Goal: Information Seeking & Learning: Learn about a topic

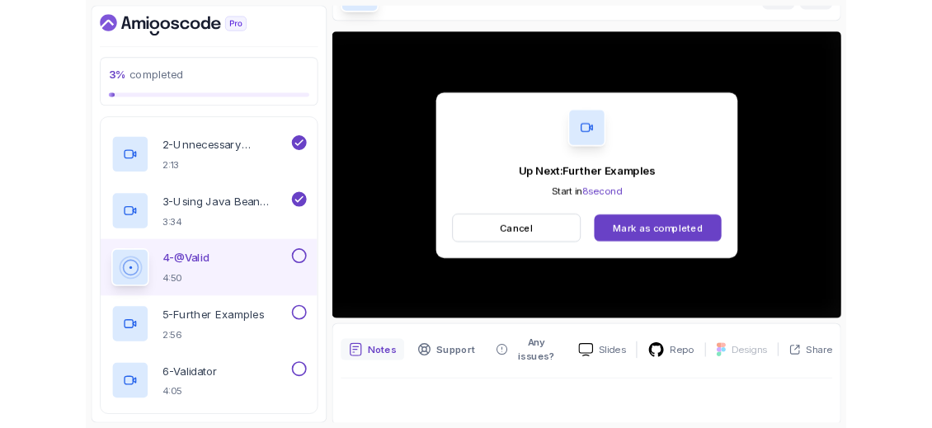
scroll to position [204, 0]
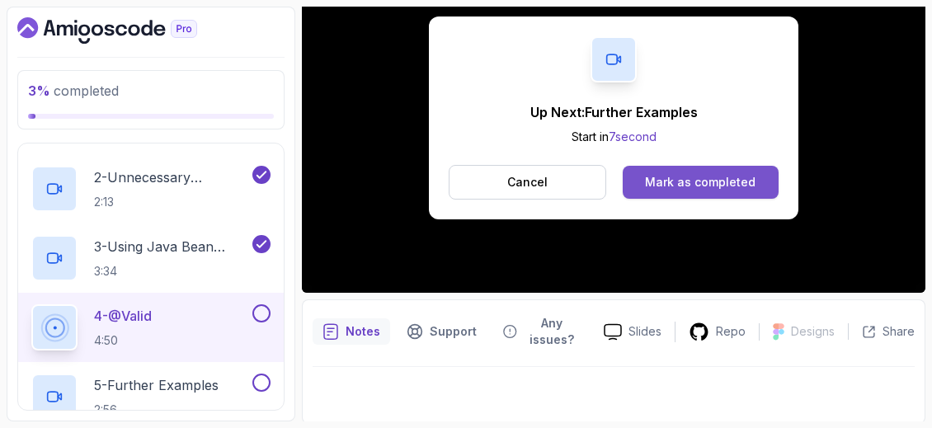
click at [655, 176] on div "Mark as completed" at bounding box center [700, 182] width 110 height 16
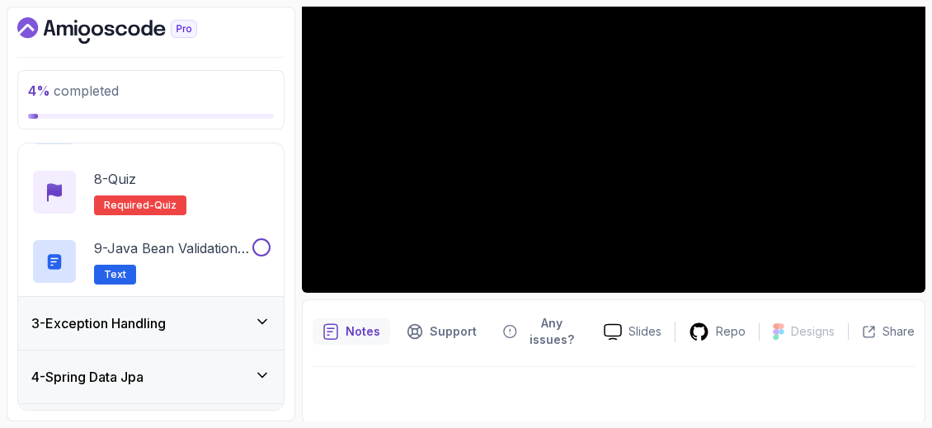
scroll to position [660, 0]
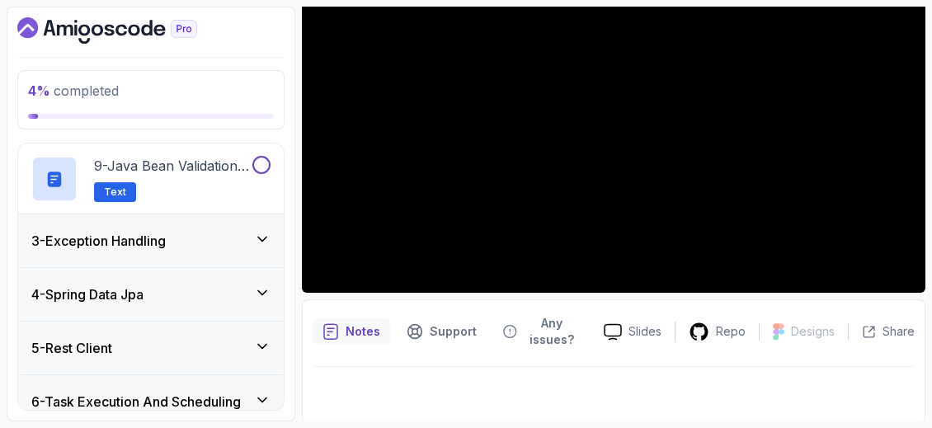
click at [204, 251] on div "3 - Exception Handling" at bounding box center [150, 240] width 265 height 53
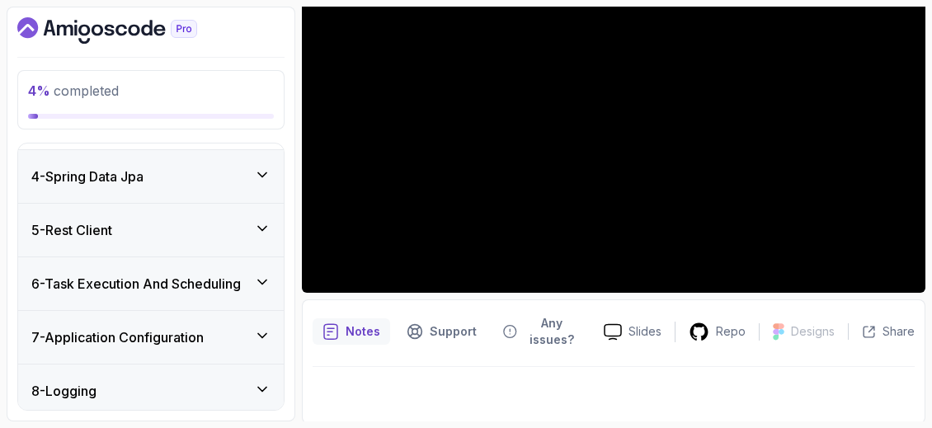
scroll to position [1076, 0]
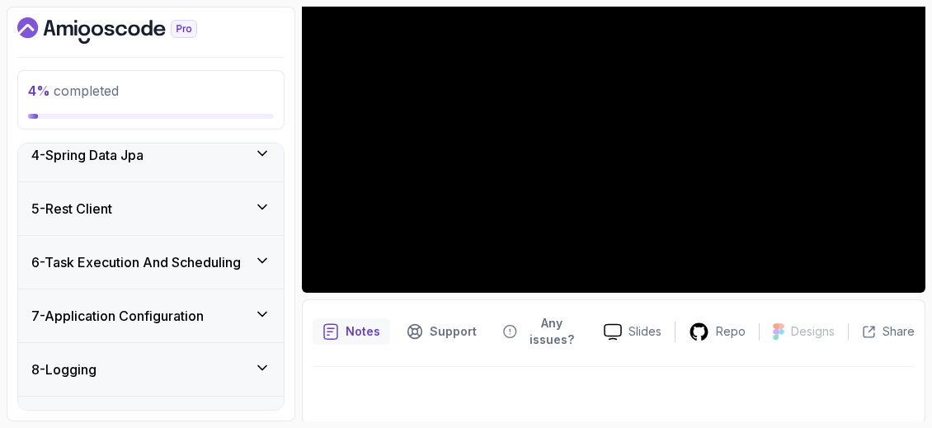
click at [270, 373] on div "8 - Logging" at bounding box center [150, 369] width 239 height 20
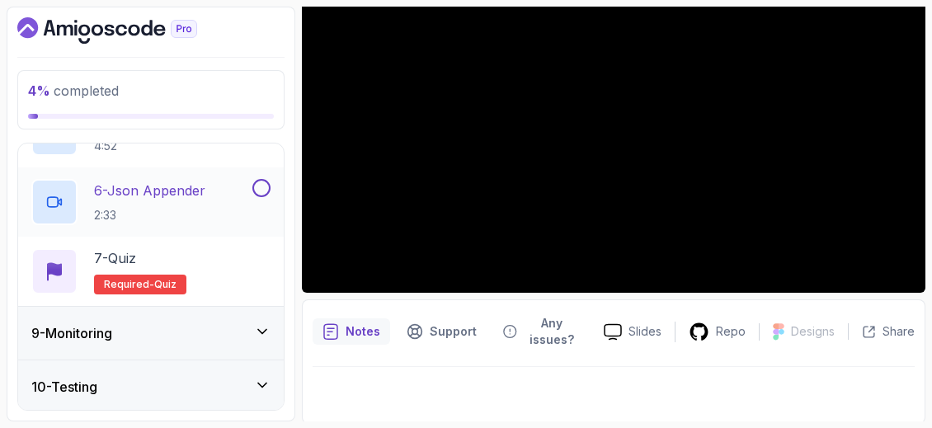
scroll to position [752, 0]
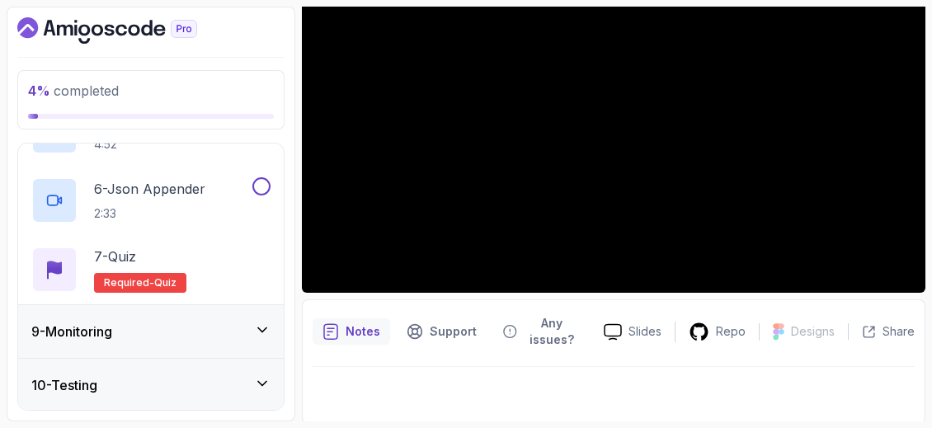
click at [221, 328] on div "9 - Monitoring" at bounding box center [150, 332] width 239 height 20
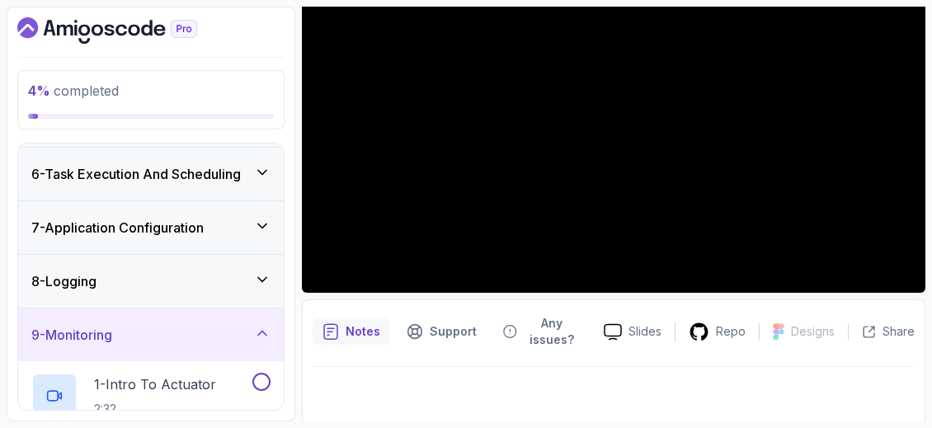
scroll to position [258, 0]
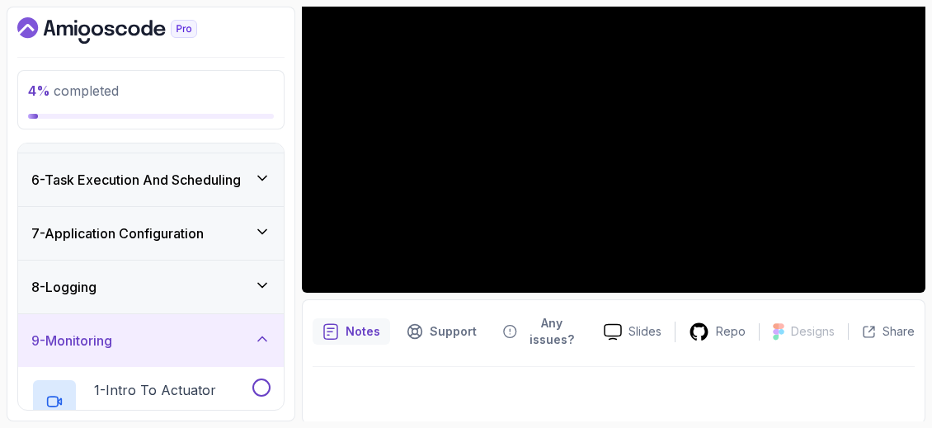
click at [256, 283] on icon at bounding box center [262, 285] width 16 height 16
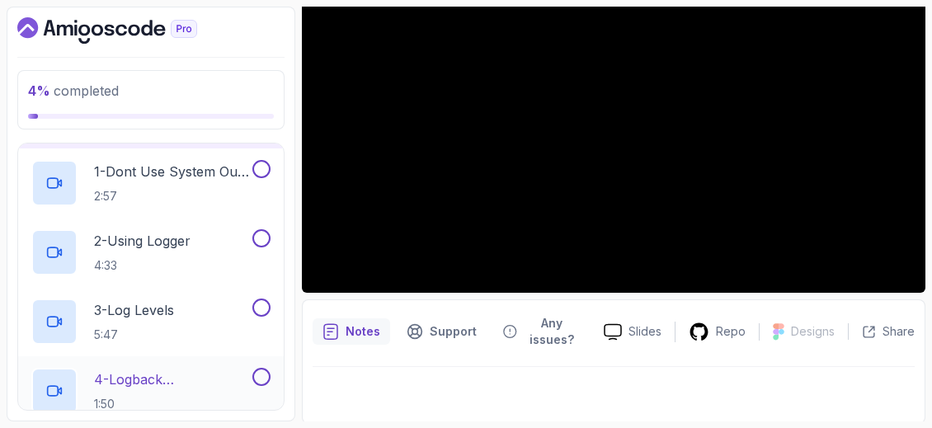
scroll to position [505, 0]
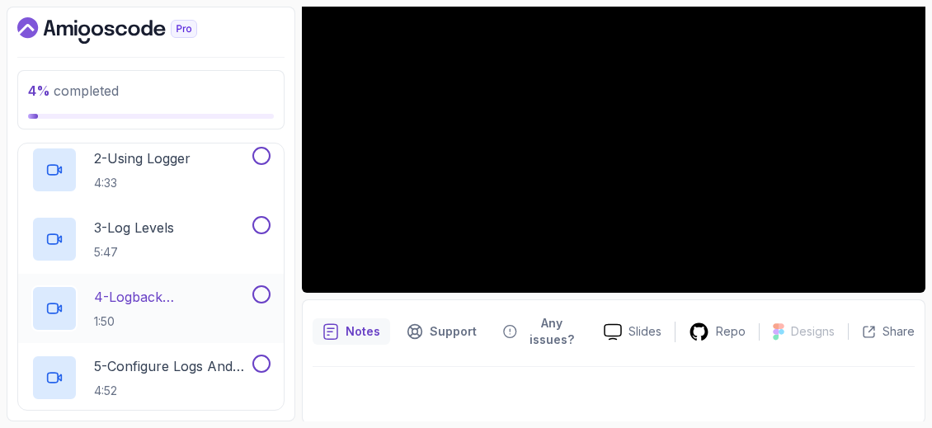
click at [193, 300] on p "4 - Logback Configuration & Appenders" at bounding box center [171, 297] width 155 height 20
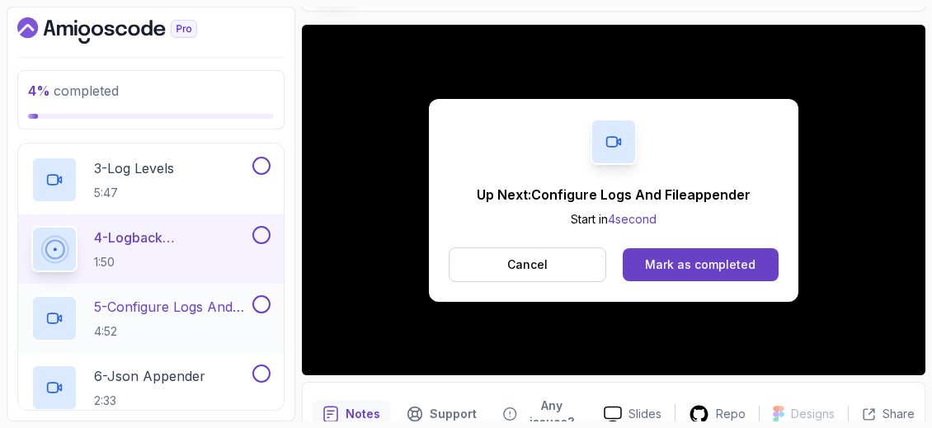
scroll to position [588, 0]
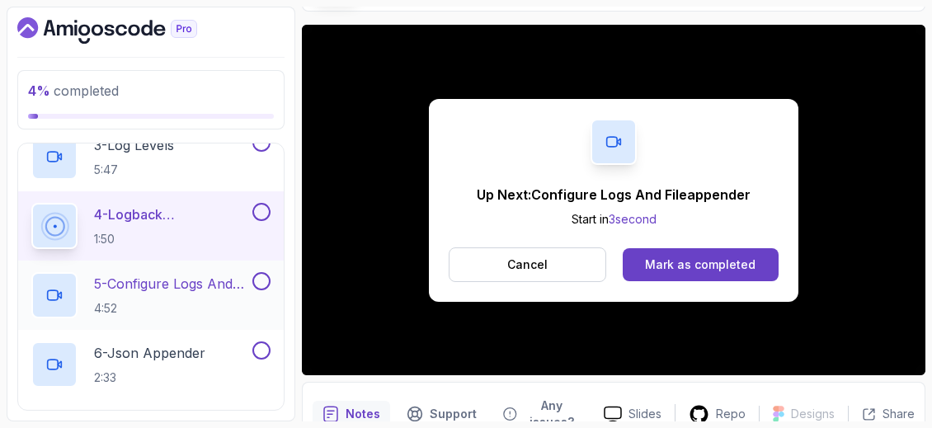
click at [207, 284] on p "5 - Configure Logs And Fileappender" at bounding box center [171, 284] width 155 height 20
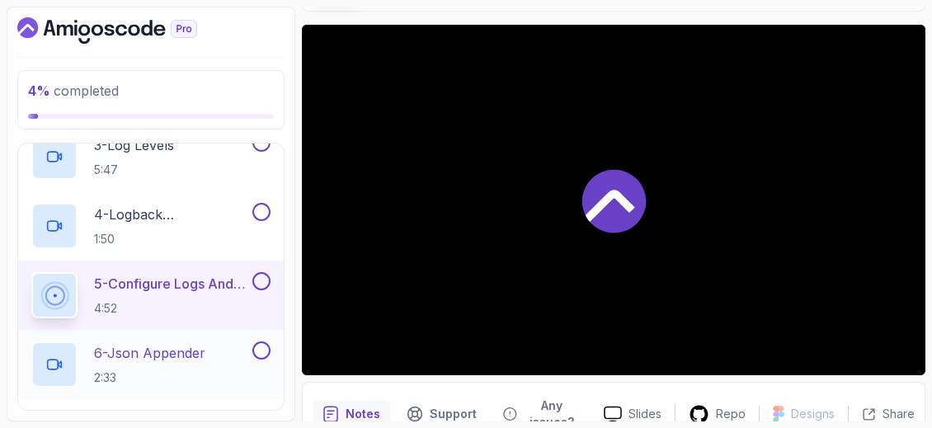
scroll to position [753, 0]
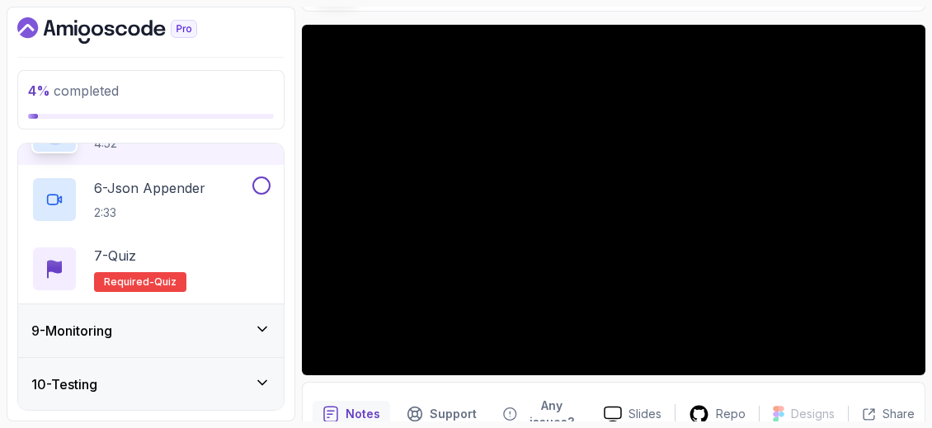
click at [254, 321] on div "9 - Monitoring" at bounding box center [150, 331] width 239 height 20
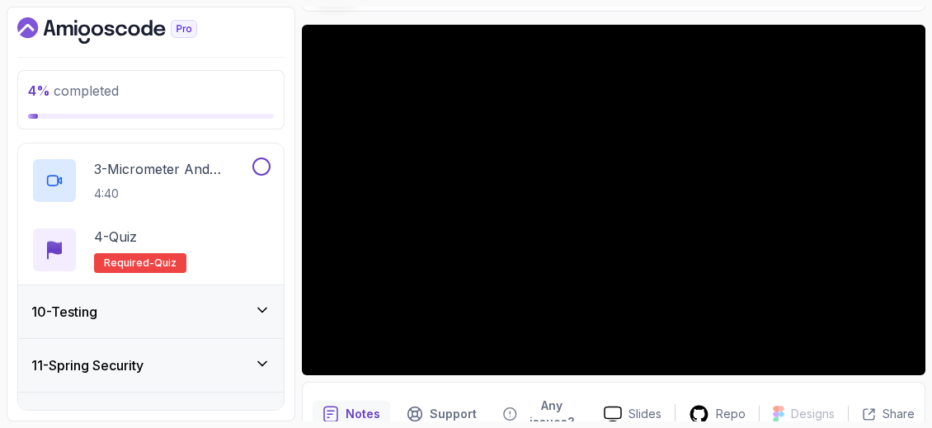
click at [249, 307] on div "10 - Testing" at bounding box center [150, 312] width 239 height 20
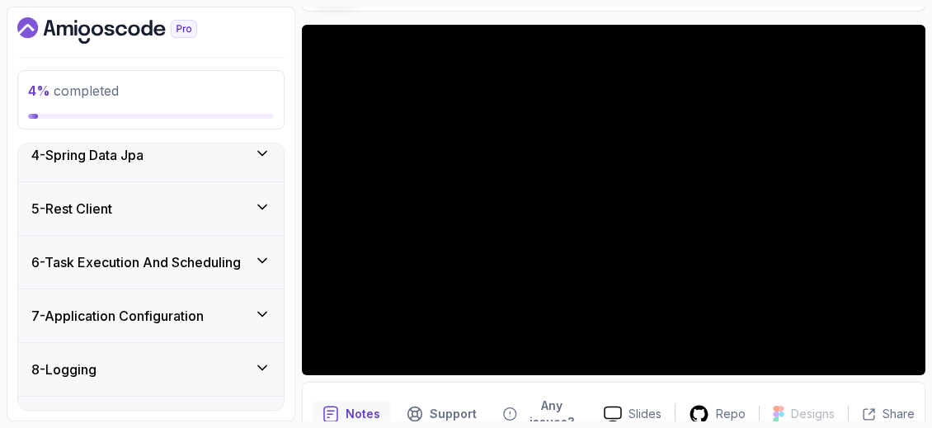
scroll to position [258, 0]
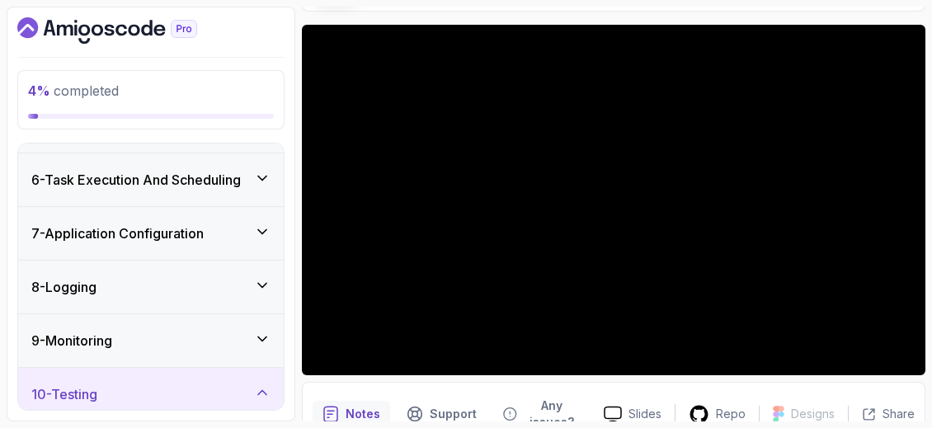
click at [257, 234] on icon at bounding box center [262, 231] width 16 height 16
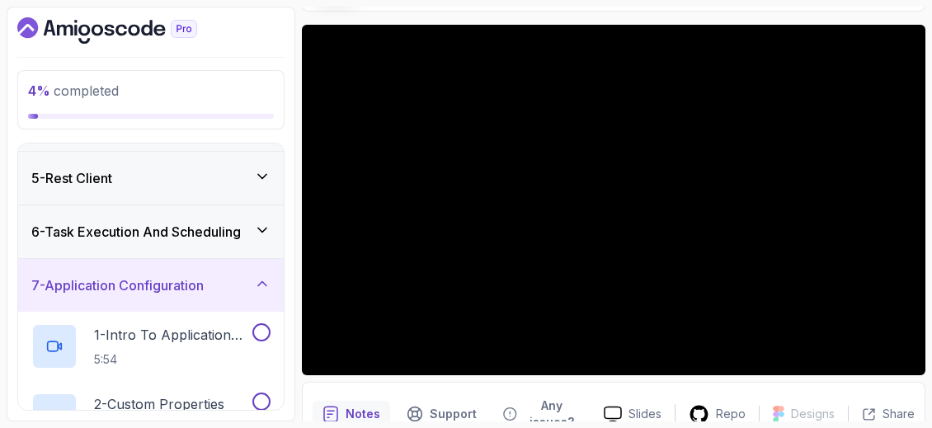
scroll to position [176, 0]
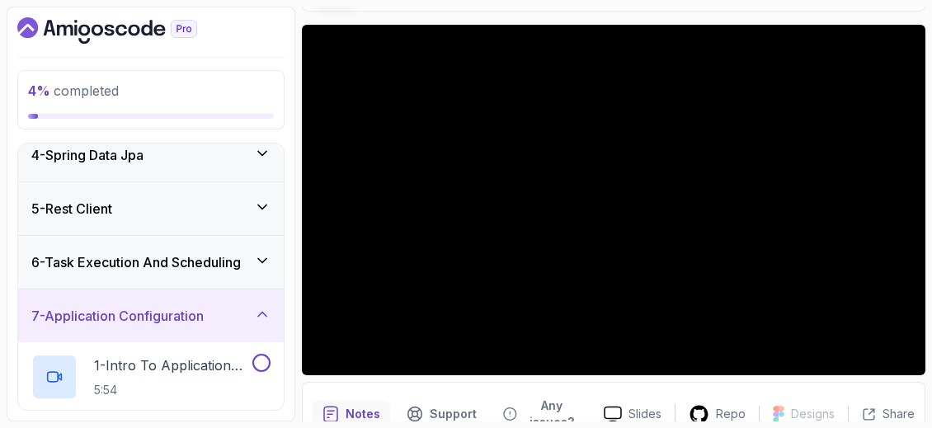
click at [254, 265] on div "6 - Task Execution And Scheduling" at bounding box center [150, 262] width 239 height 20
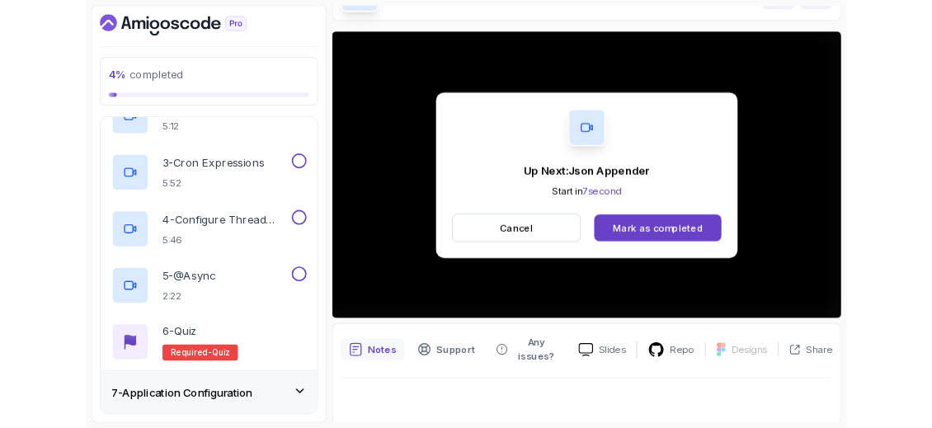
scroll to position [122, 0]
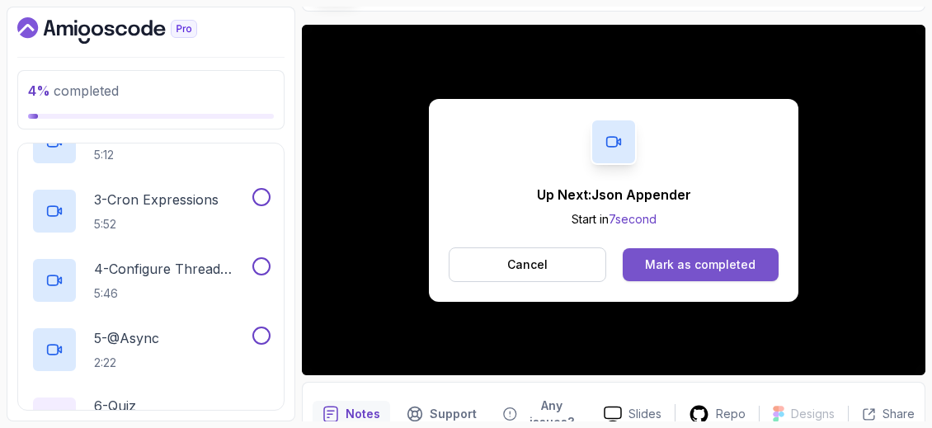
click at [702, 251] on button "Mark as completed" at bounding box center [700, 264] width 156 height 33
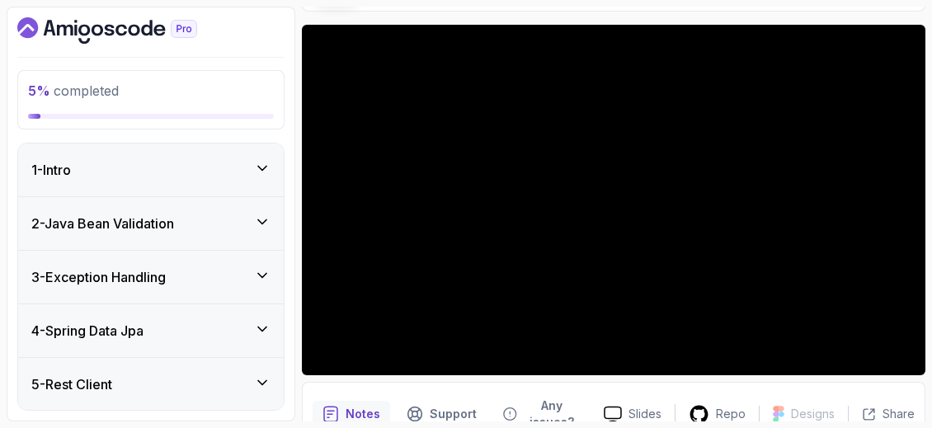
click at [255, 228] on icon at bounding box center [262, 222] width 16 height 16
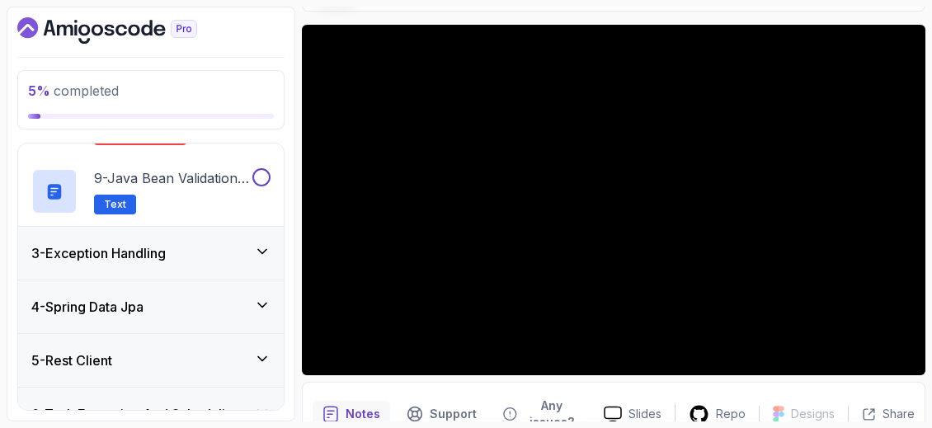
scroll to position [660, 0]
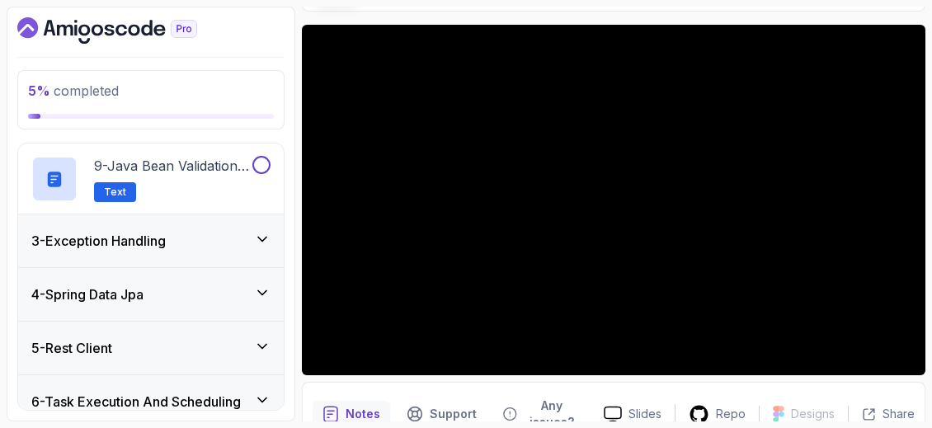
click at [223, 231] on div "3 - Exception Handling" at bounding box center [150, 241] width 239 height 20
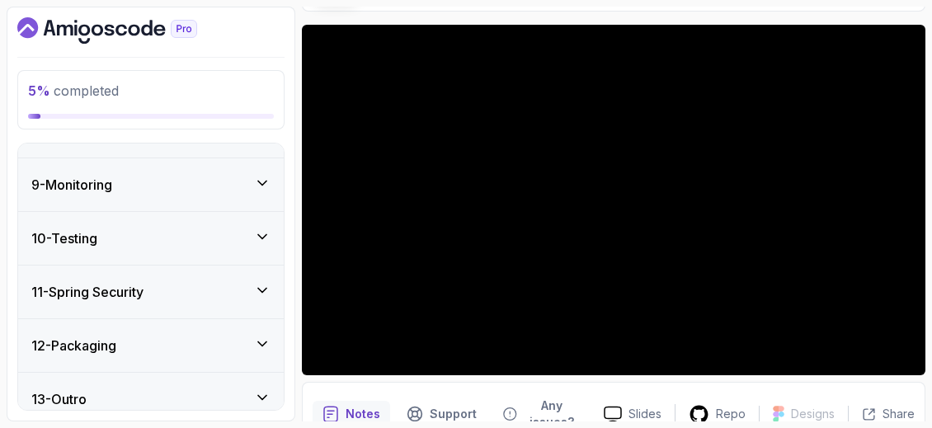
scroll to position [1323, 0]
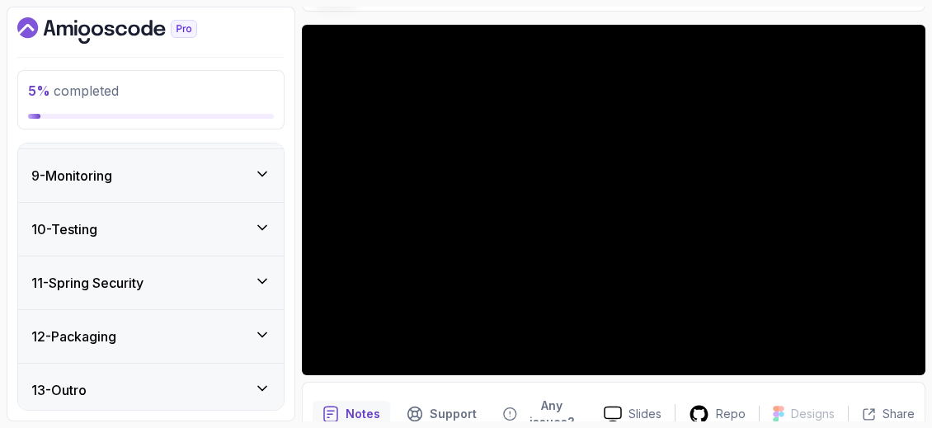
click at [256, 280] on icon at bounding box center [262, 281] width 16 height 16
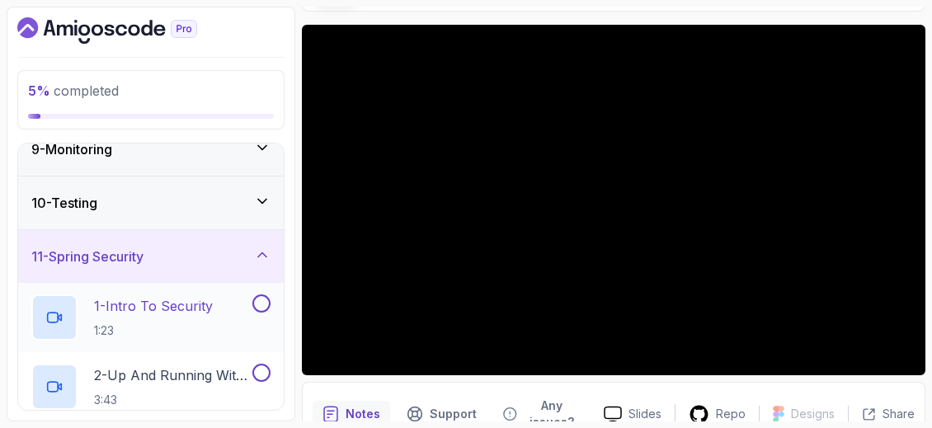
scroll to position [426, 0]
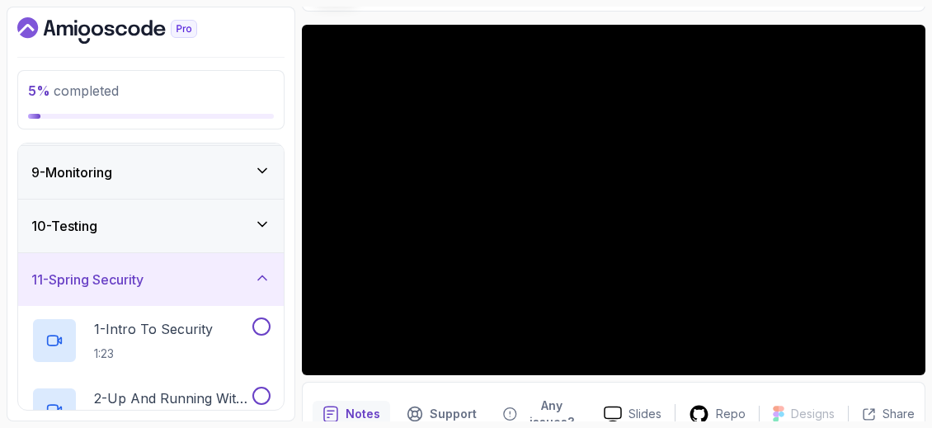
click at [256, 182] on div "9 - Monitoring" at bounding box center [150, 172] width 265 height 53
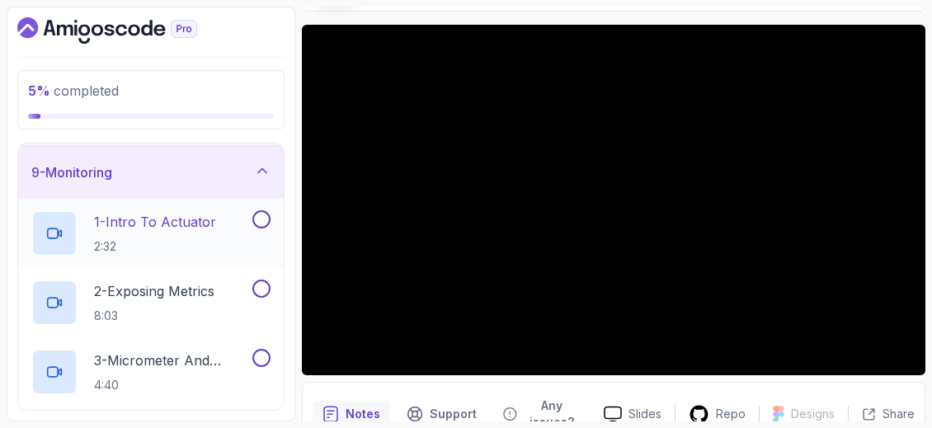
click at [183, 229] on h2 "1 - Intro To Actuator 2:32" at bounding box center [155, 233] width 122 height 43
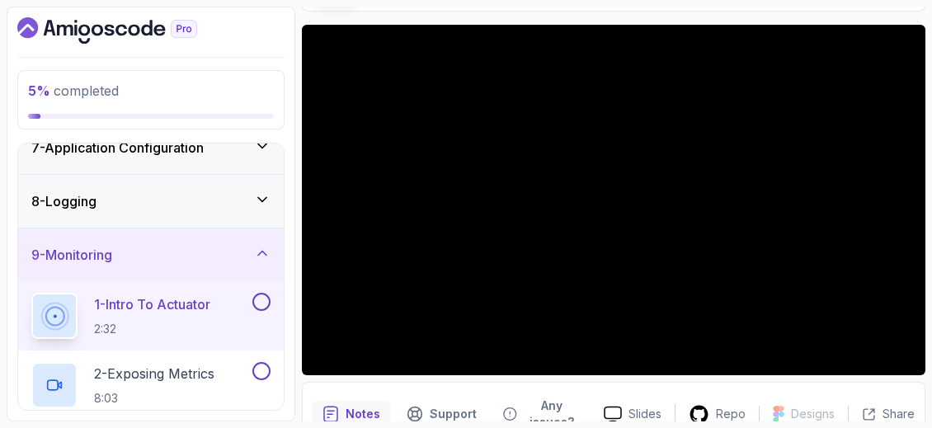
scroll to position [261, 0]
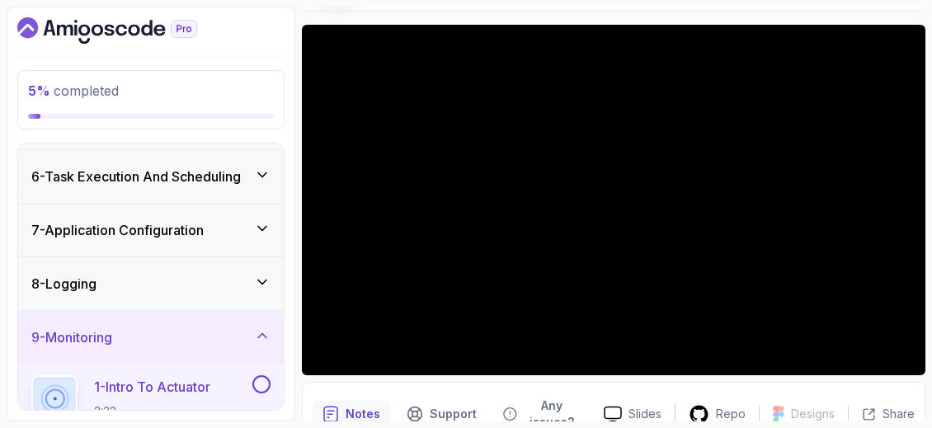
click at [252, 274] on div "8 - Logging" at bounding box center [150, 284] width 239 height 20
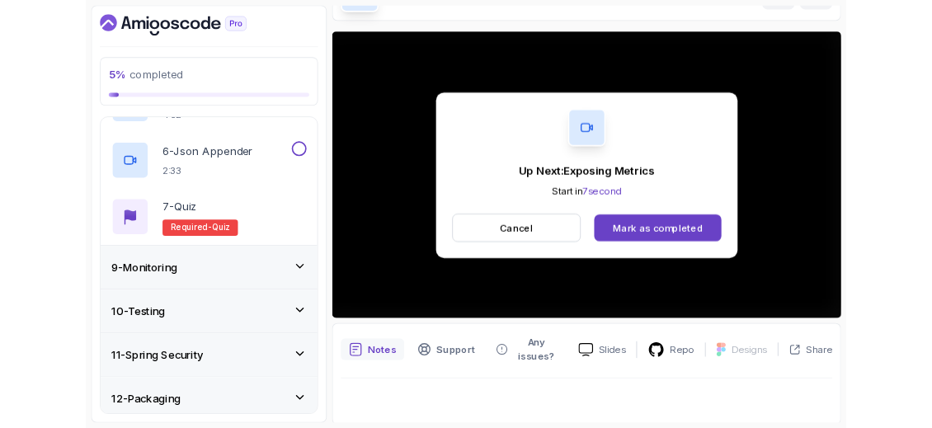
scroll to position [122, 0]
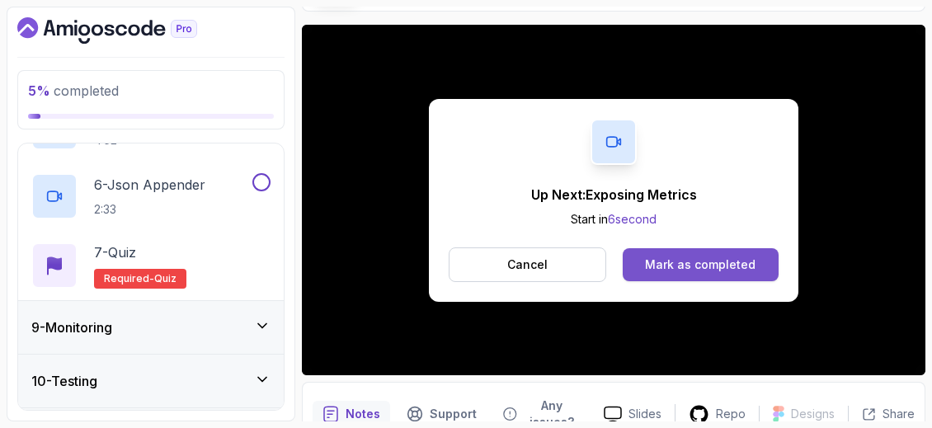
click at [675, 257] on div "Mark as completed" at bounding box center [700, 264] width 110 height 16
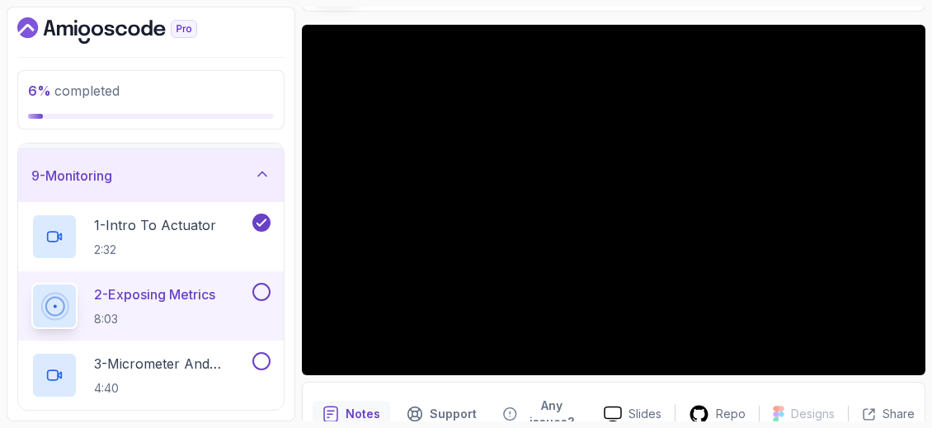
scroll to position [108, 0]
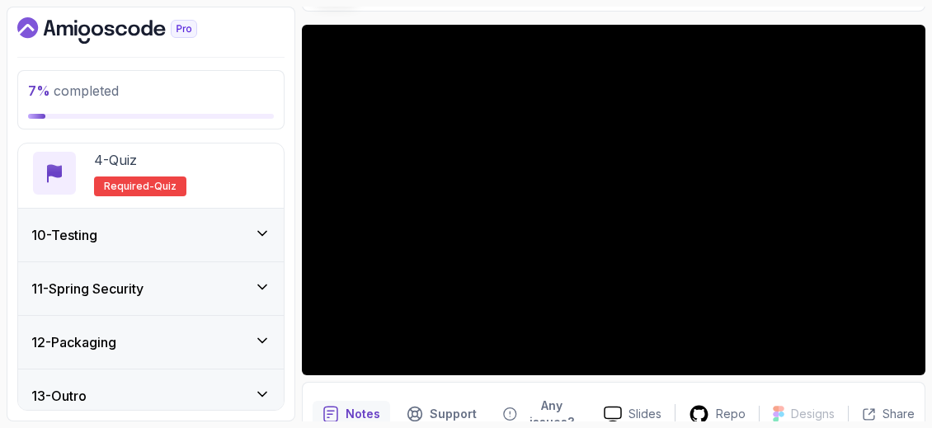
scroll to position [699, 0]
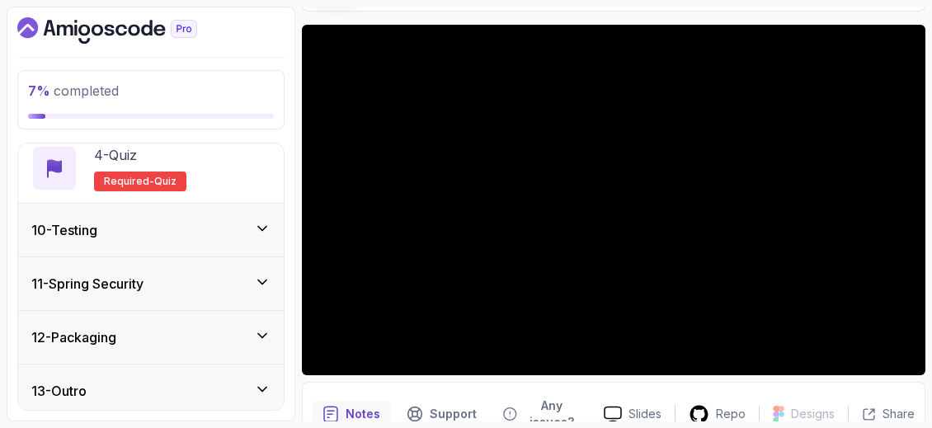
click at [242, 276] on div "11 - Spring Security" at bounding box center [150, 284] width 239 height 20
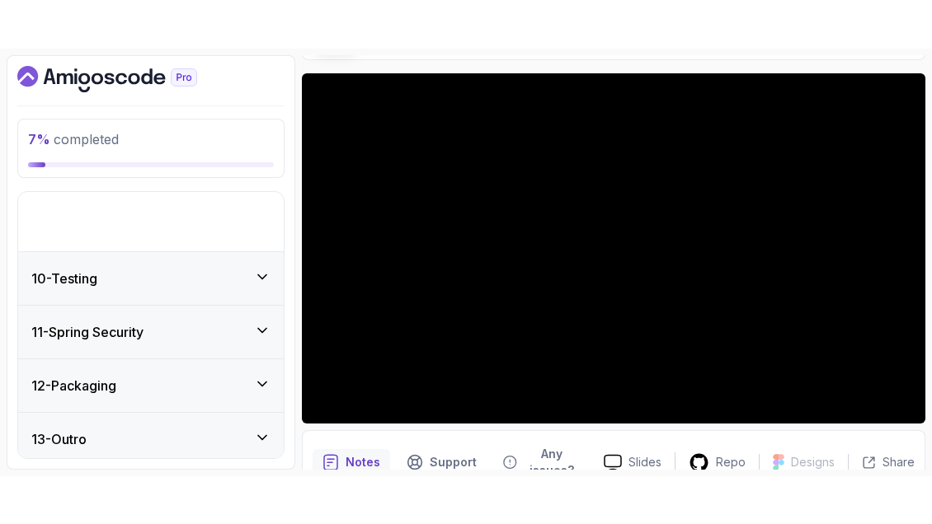
scroll to position [423, 0]
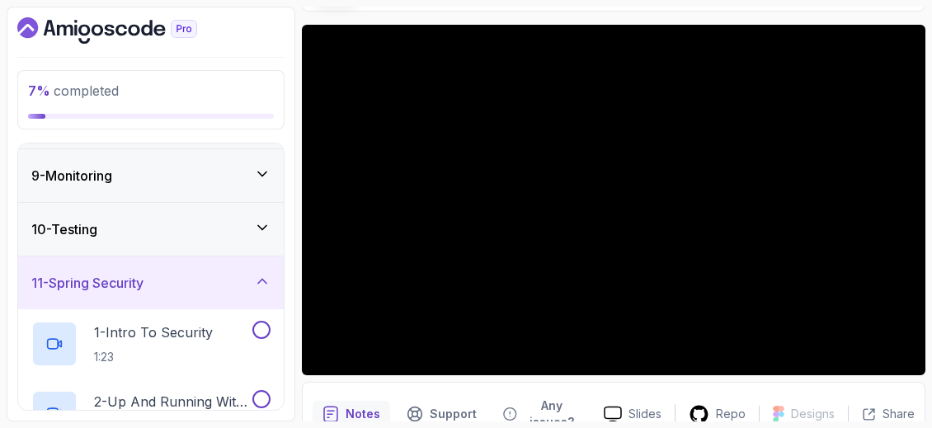
click at [255, 279] on icon at bounding box center [262, 281] width 16 height 16
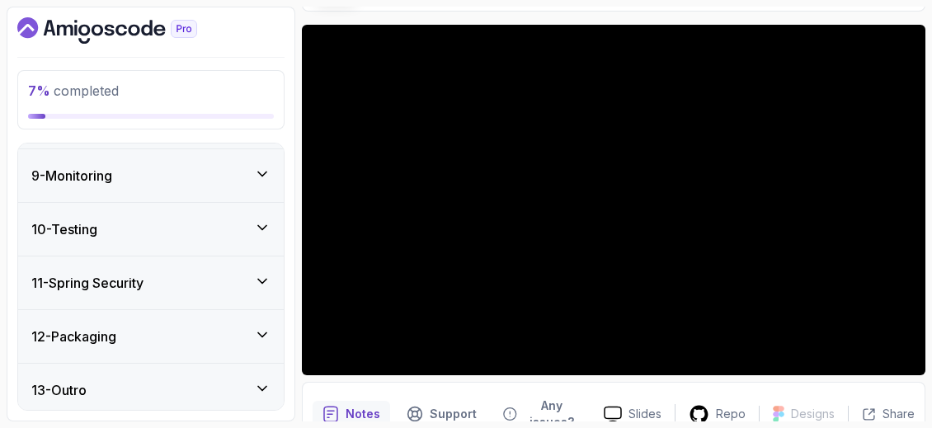
click at [256, 326] on icon at bounding box center [262, 334] width 16 height 16
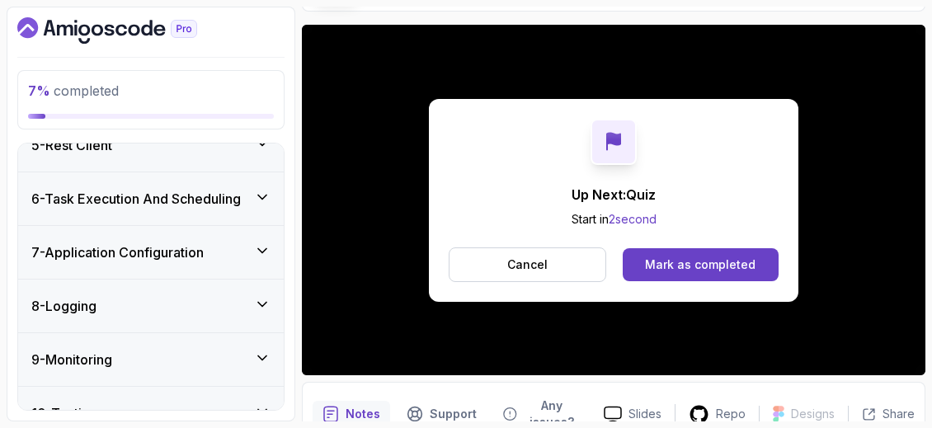
scroll to position [258, 0]
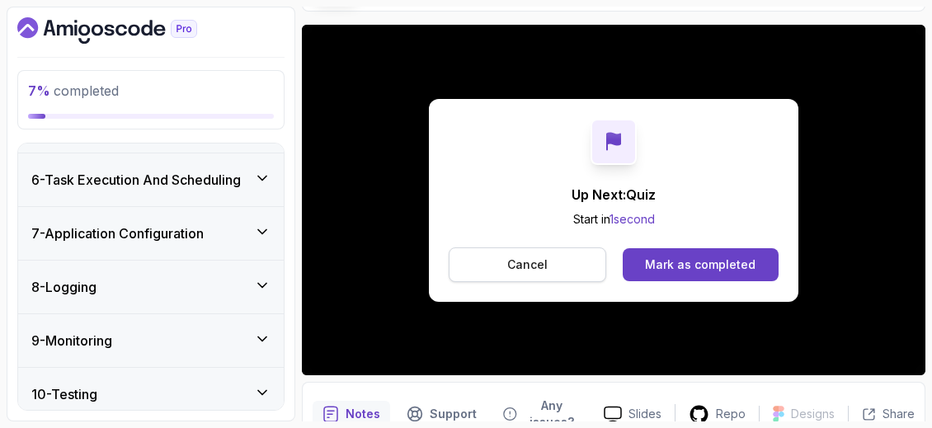
click at [561, 274] on button "Cancel" at bounding box center [527, 264] width 157 height 35
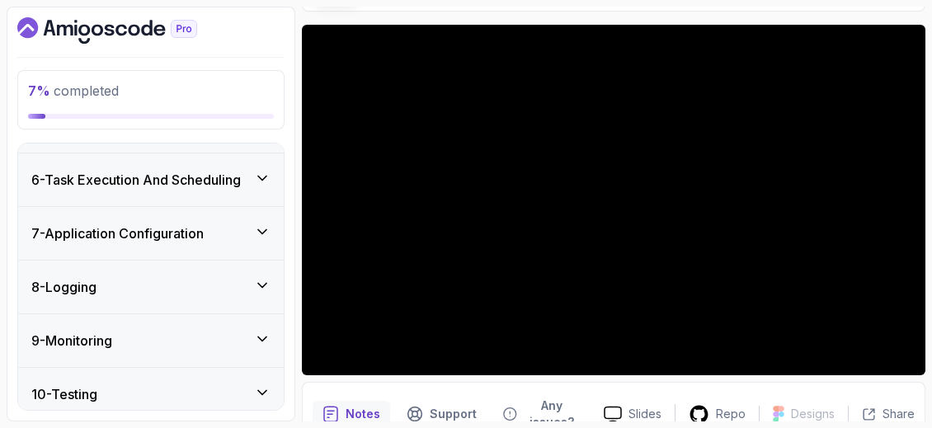
click at [246, 223] on div "7 - Application Configuration" at bounding box center [150, 233] width 239 height 20
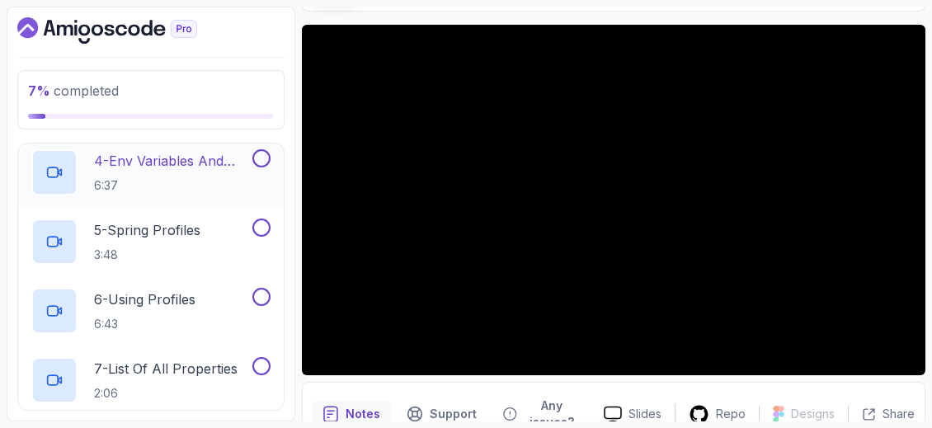
scroll to position [670, 0]
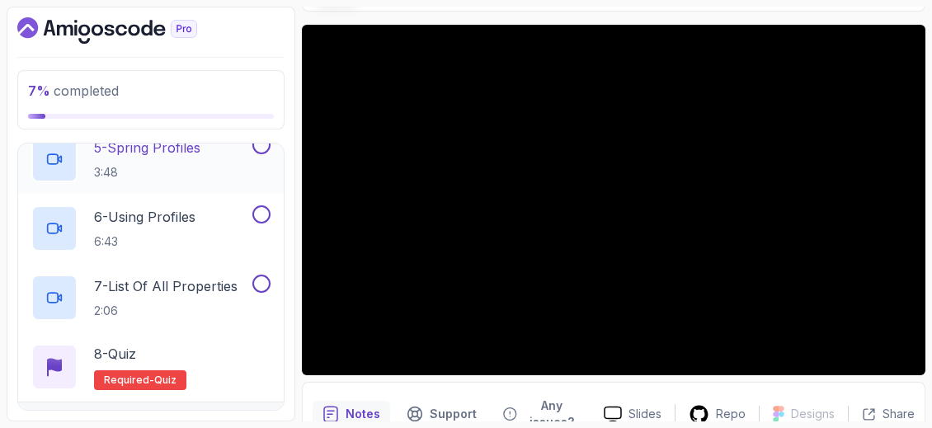
click at [246, 166] on div "5 - Spring Profiles 3:48" at bounding box center [140, 159] width 218 height 46
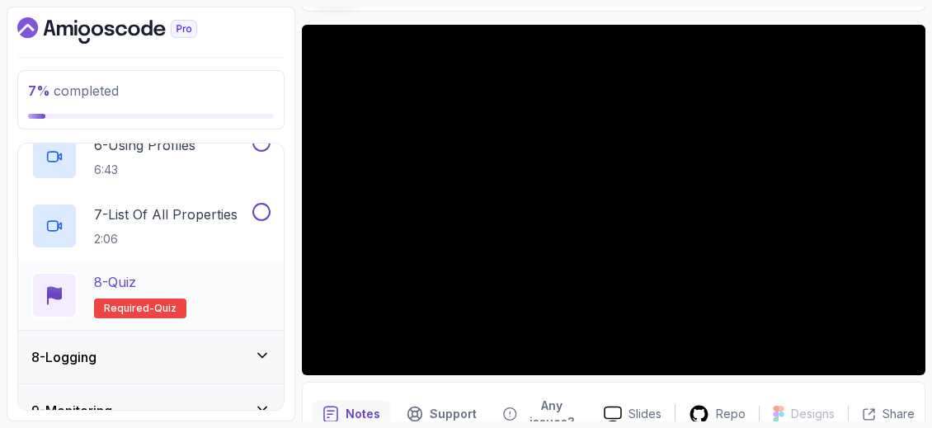
scroll to position [824, 0]
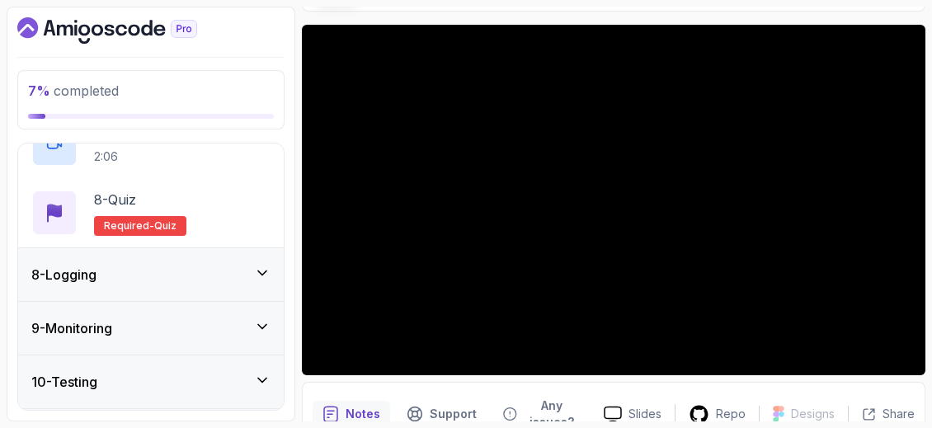
click at [206, 335] on div "9 - Monitoring" at bounding box center [150, 328] width 265 height 53
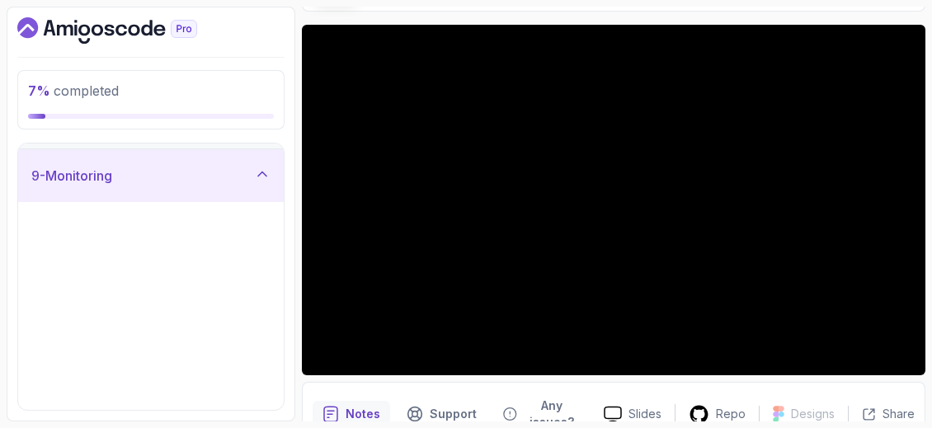
scroll to position [423, 0]
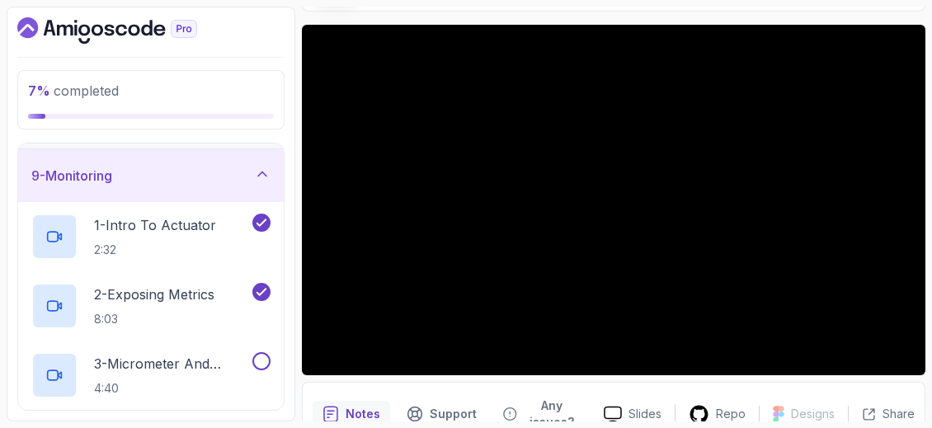
click at [278, 180] on div "9 - Monitoring" at bounding box center [150, 175] width 265 height 53
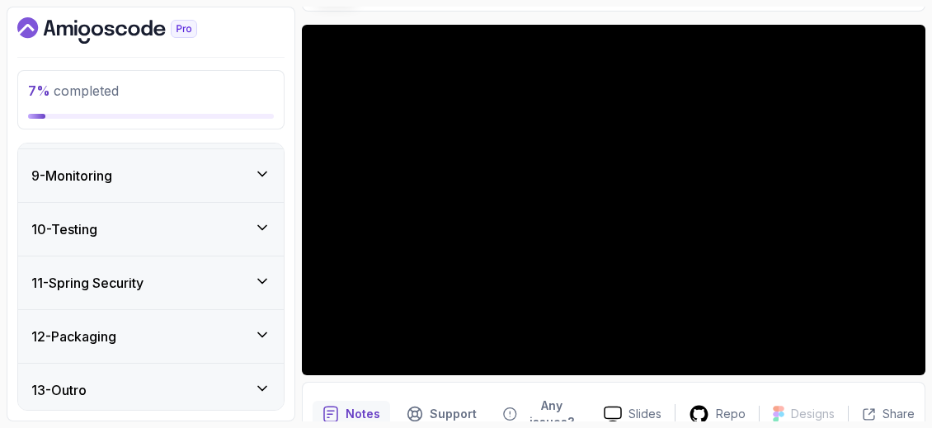
click at [234, 276] on div "11 - Spring Security" at bounding box center [150, 283] width 239 height 20
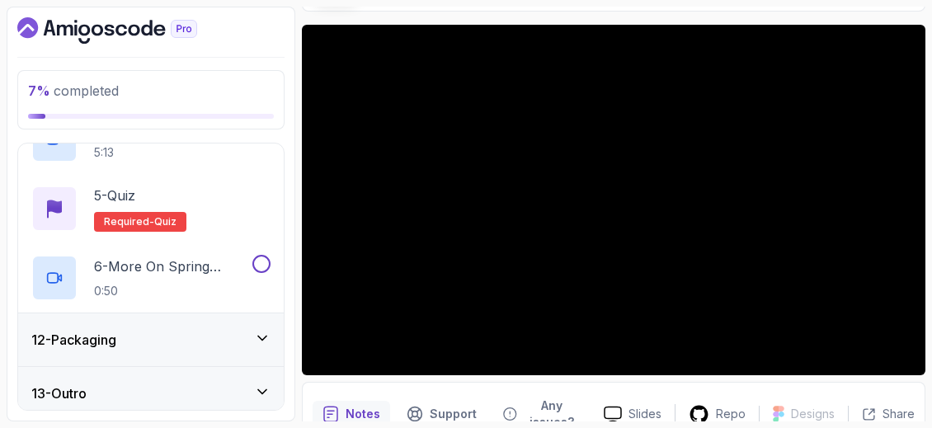
scroll to position [838, 0]
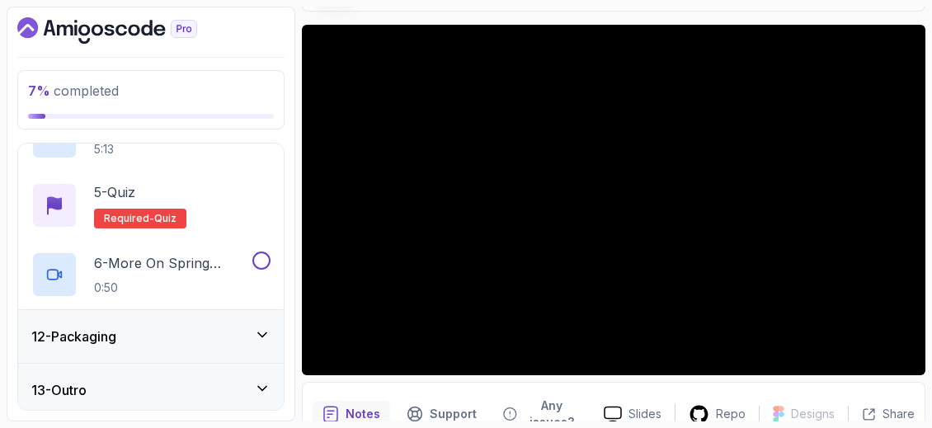
click at [243, 341] on div "12 - Packaging" at bounding box center [150, 336] width 265 height 53
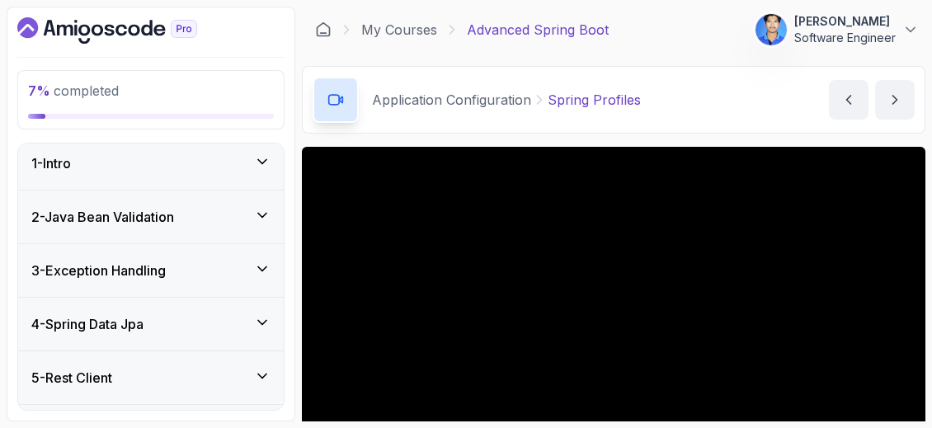
scroll to position [0, 0]
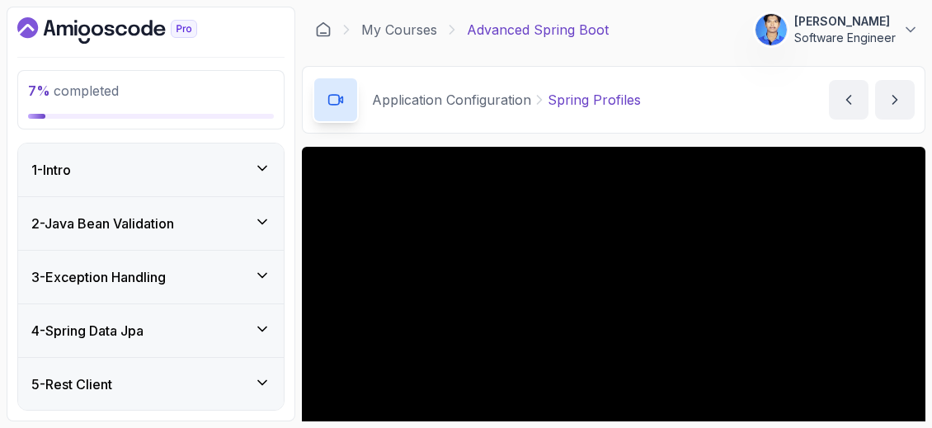
click at [244, 332] on div "4 - Spring Data Jpa" at bounding box center [150, 331] width 239 height 20
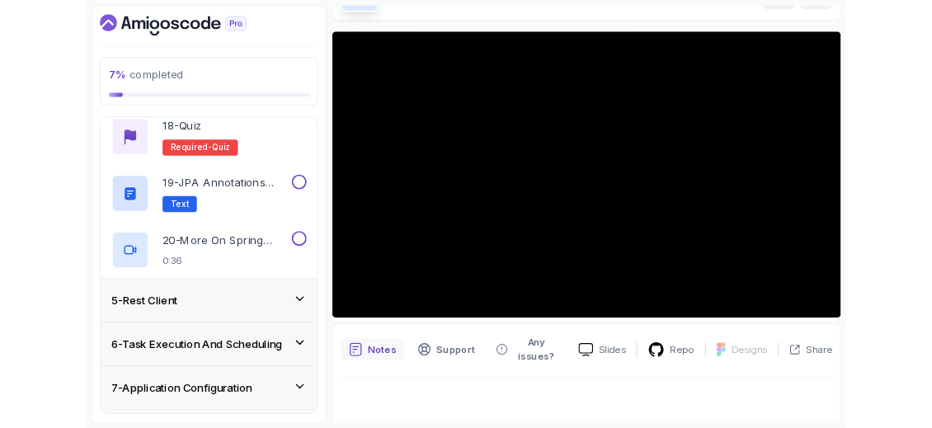
scroll to position [204, 0]
